Goal: Task Accomplishment & Management: Use online tool/utility

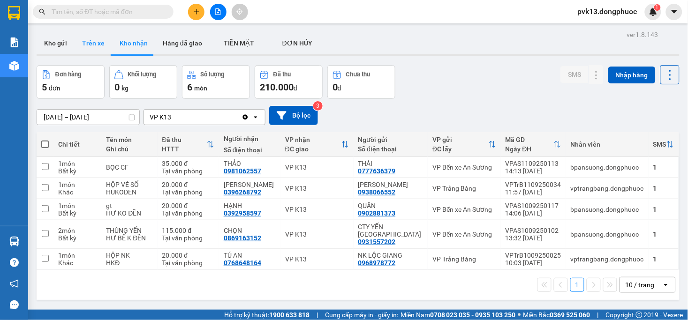
click at [101, 40] on button "Trên xe" at bounding box center [93, 43] width 37 height 22
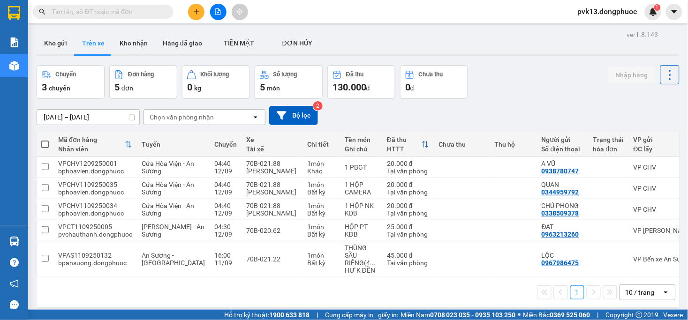
click at [195, 110] on div "Chọn văn phòng nhận" at bounding box center [198, 117] width 108 height 15
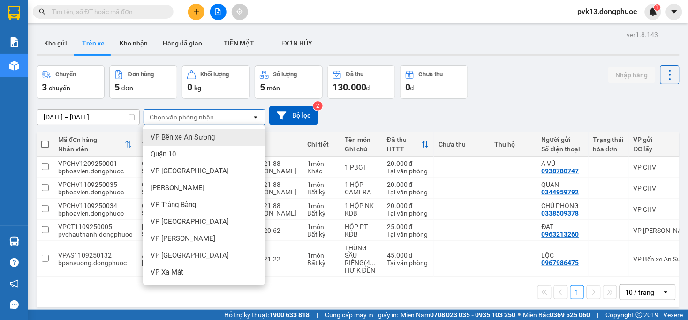
click at [197, 118] on div "Chọn văn phòng nhận" at bounding box center [182, 116] width 64 height 9
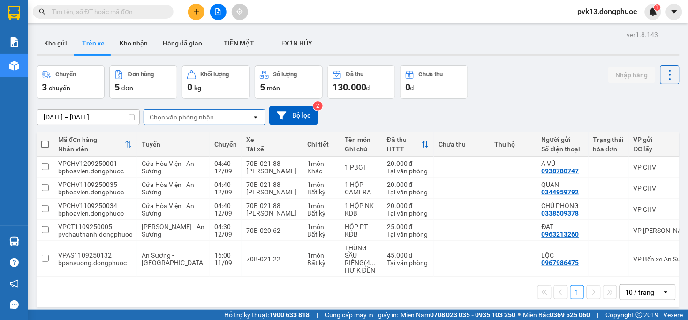
click at [184, 115] on div "Chọn văn phòng nhận" at bounding box center [182, 116] width 64 height 9
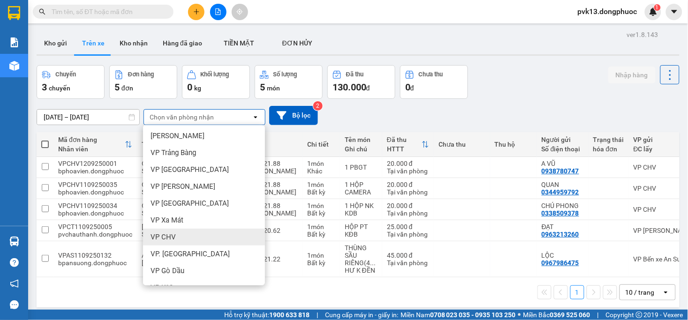
scroll to position [104, 0]
click at [175, 238] on div "VP K13" at bounding box center [204, 235] width 122 height 17
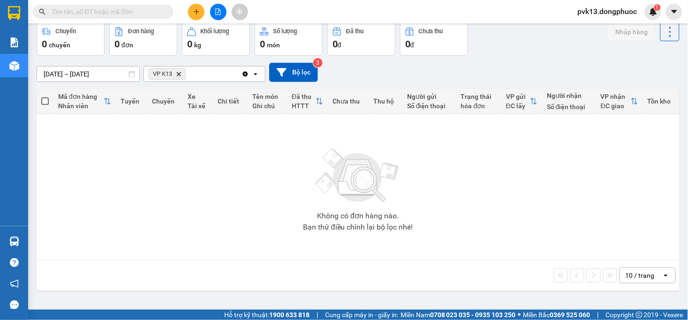
scroll to position [0, 0]
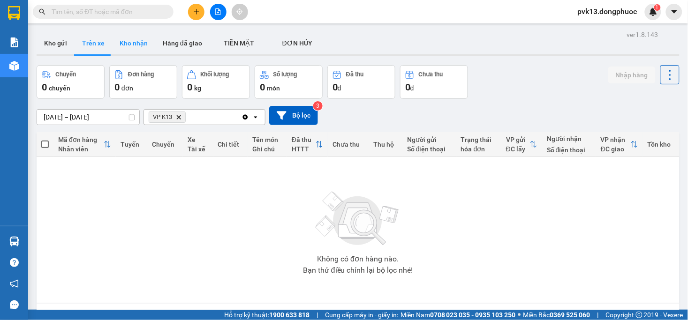
click at [132, 44] on button "Kho nhận" at bounding box center [133, 43] width 43 height 22
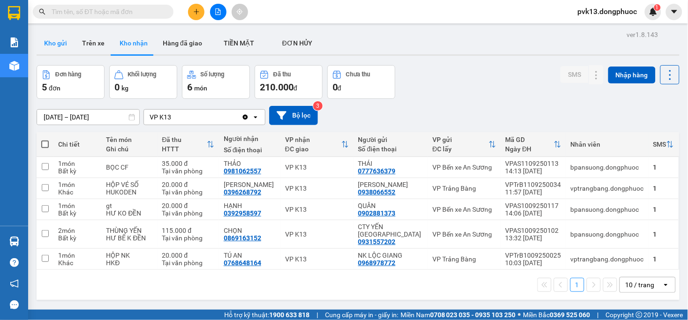
click at [61, 47] on button "Kho gửi" at bounding box center [56, 43] width 38 height 22
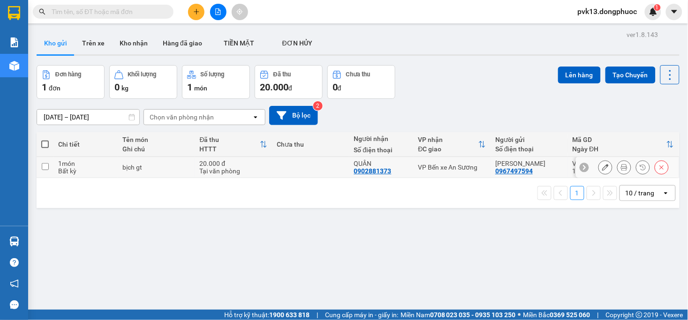
click at [262, 171] on div "Tại văn phòng" at bounding box center [234, 170] width 68 height 7
checkbox input "true"
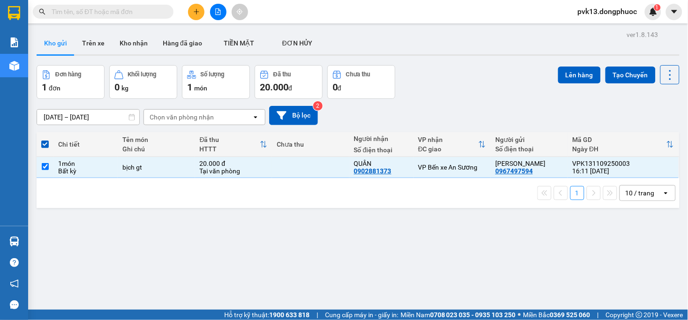
click at [558, 83] on div "Lên hàng Tạo Chuyến" at bounding box center [618, 74] width 121 height 19
click at [562, 71] on button "Lên hàng" at bounding box center [579, 75] width 43 height 17
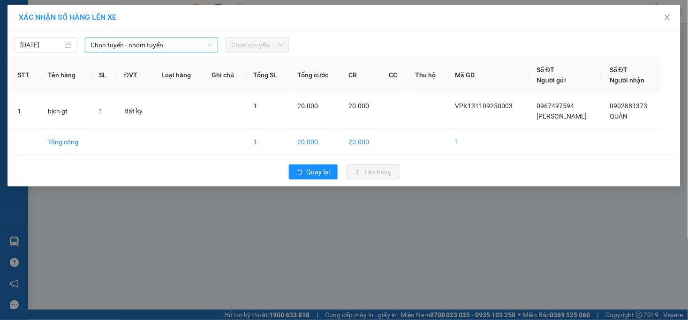
click at [146, 38] on span "Chọn tuyến - nhóm tuyến" at bounding box center [151, 45] width 122 height 14
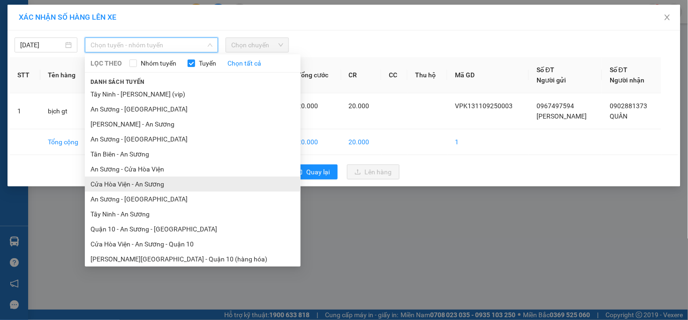
scroll to position [34, 0]
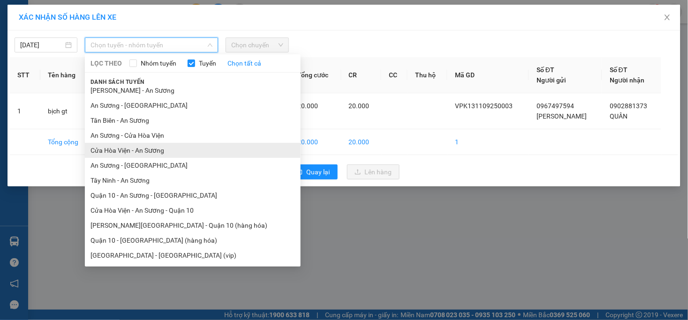
click at [137, 155] on li "Cửa Hòa Viện - An Sương" at bounding box center [193, 150] width 216 height 15
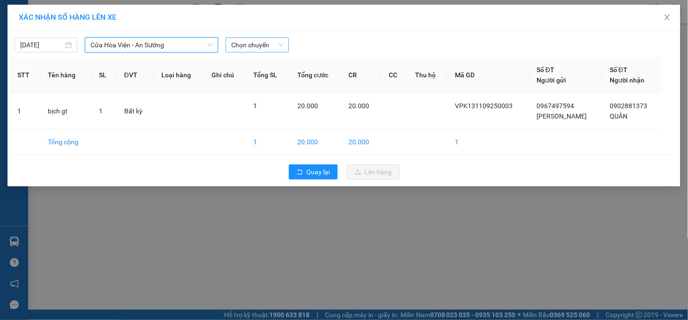
click at [233, 49] on span "Chọn chuyến" at bounding box center [257, 45] width 52 height 14
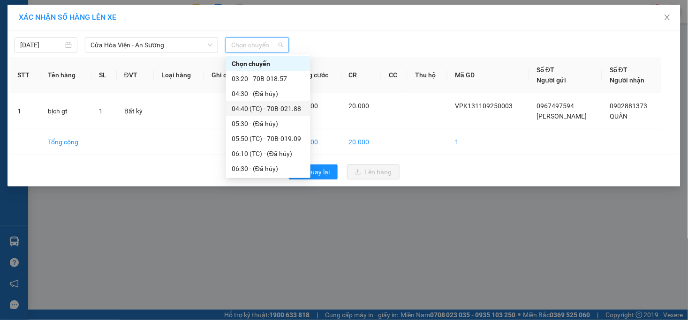
click at [282, 106] on div "04:40 (TC) - 70B-021.88" at bounding box center [268, 109] width 73 height 10
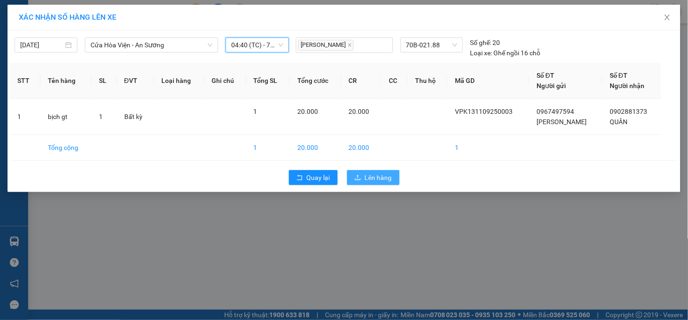
click at [379, 172] on span "Lên hàng" at bounding box center [378, 177] width 27 height 10
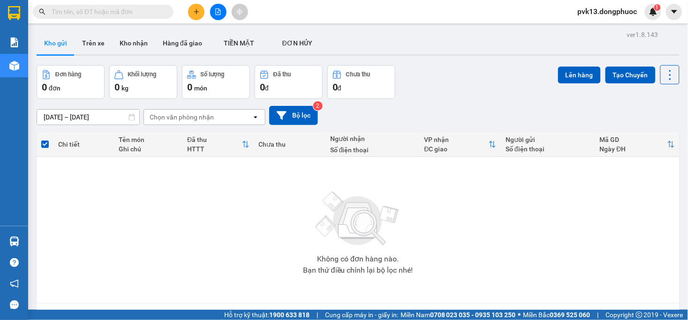
click at [219, 10] on icon "file-add" at bounding box center [218, 11] width 5 height 7
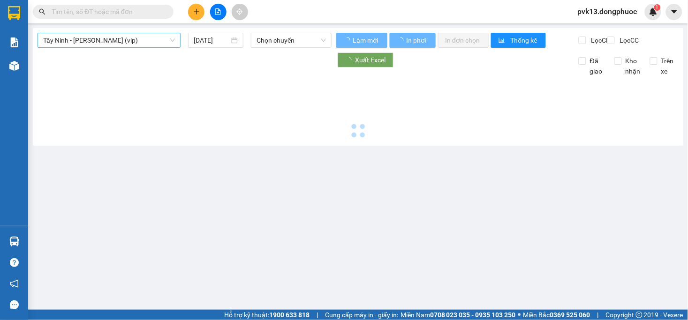
type input "[DATE]"
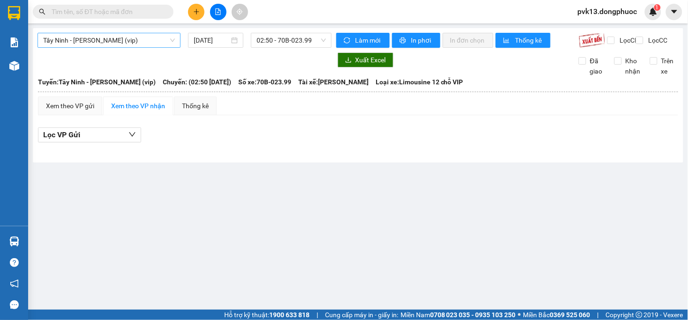
click at [153, 35] on span "Tây Ninh - [PERSON_NAME] (vip)" at bounding box center [109, 40] width 132 height 14
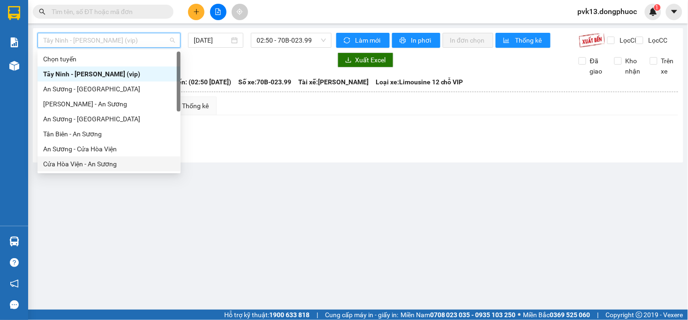
click at [78, 164] on div "Cửa Hòa Viện - An Sương" at bounding box center [109, 164] width 132 height 10
type input "[DATE]"
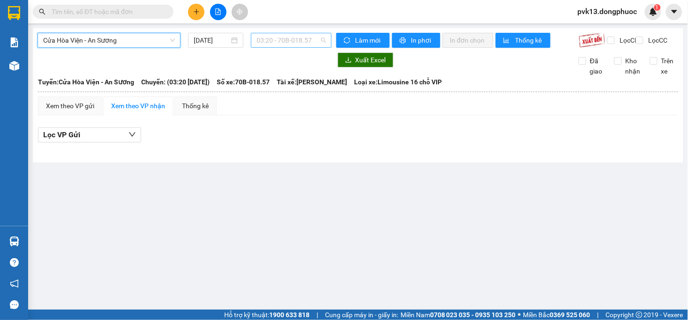
click at [272, 44] on span "03:20 - 70B-018.57" at bounding box center [290, 40] width 69 height 14
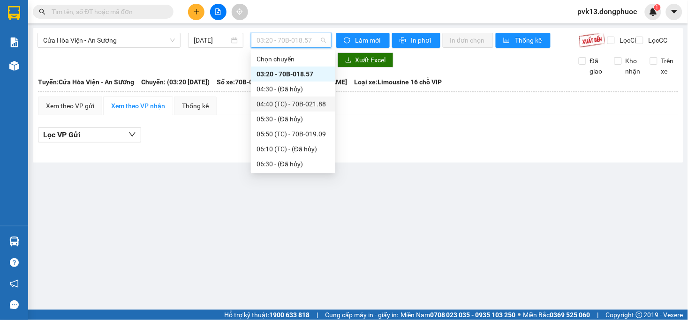
click at [314, 108] on div "04:40 (TC) - 70B-021.88" at bounding box center [292, 104] width 73 height 10
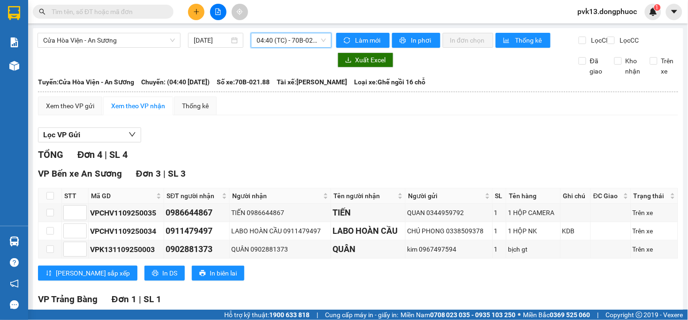
scroll to position [95, 0]
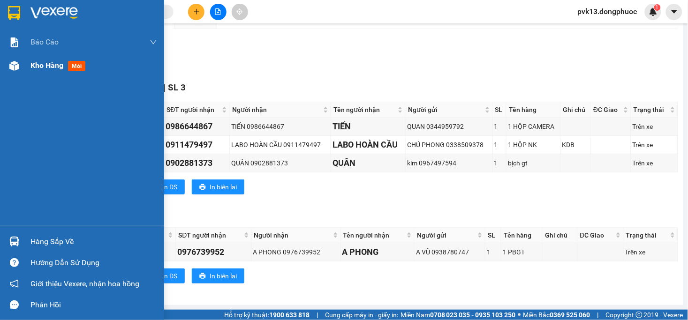
click at [39, 61] on span "Kho hàng" at bounding box center [46, 65] width 33 height 9
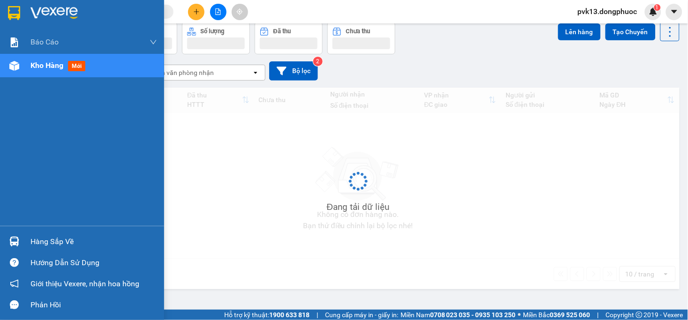
scroll to position [43, 0]
